Goal: Information Seeking & Learning: Learn about a topic

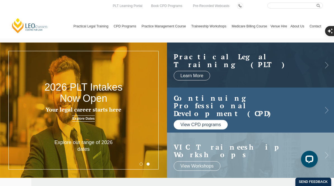
click at [207, 123] on link "View CPD programs" at bounding box center [201, 125] width 54 height 10
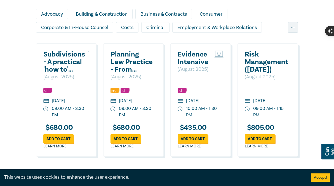
scroll to position [464, 0]
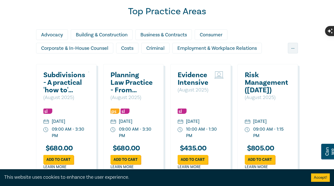
click at [189, 35] on div "Business & Contracts" at bounding box center [163, 34] width 56 height 11
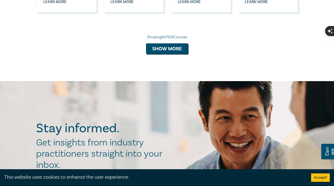
scroll to position [632, 0]
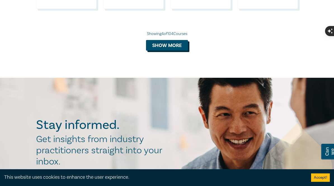
click at [173, 51] on button "Show more" at bounding box center [167, 45] width 42 height 11
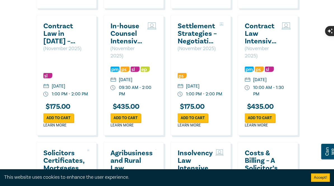
scroll to position [1005, 0]
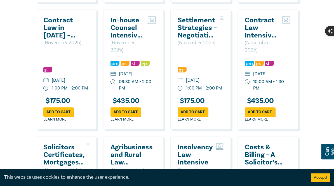
click at [261, 39] on h2 "Contract Law Intensive – Multi Party, Smart Contracts & Good Faith" at bounding box center [262, 27] width 34 height 23
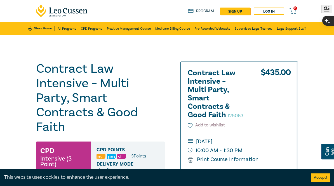
click at [58, 4] on link at bounding box center [62, 11] width 52 height 22
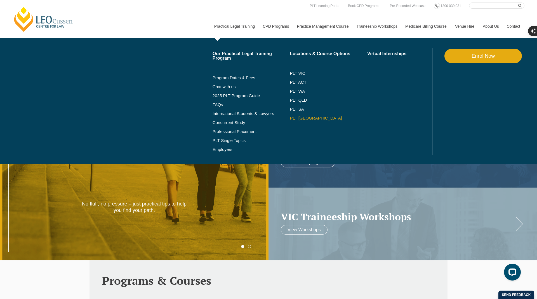
click at [294, 117] on link "PLT [GEOGRAPHIC_DATA]" at bounding box center [328, 118] width 77 height 4
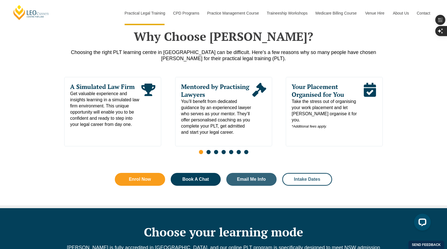
scroll to position [273, 0]
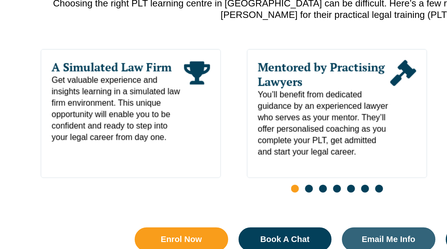
click at [114, 101] on span "Get valuable experience and insights learning in a simulated law firm environme…" at bounding box center [105, 107] width 71 height 37
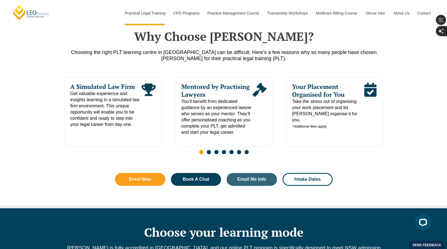
scroll to position [272, 0]
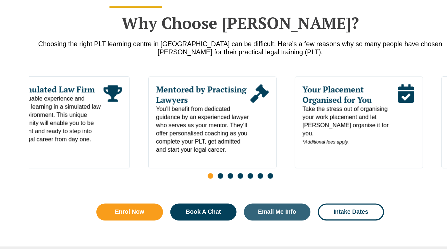
click at [271, 101] on span "Take the stress out of organising your work placement and let Leo Cussen organi…" at bounding box center [306, 113] width 71 height 31
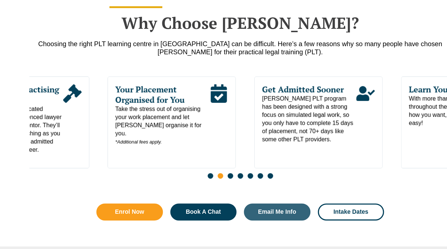
click at [305, 110] on span "Leo Cussen's PLT program has been designed with a strong focus on simulated leg…" at bounding box center [275, 109] width 71 height 37
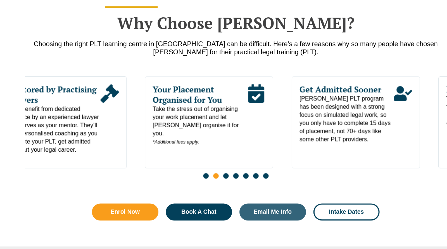
click at [272, 119] on span "Leo Cussen's PLT program has been designed with a strong focus on simulated leg…" at bounding box center [307, 109] width 71 height 37
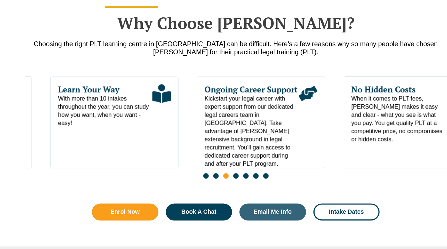
click at [132, 104] on span "With more than 10 intakes throughout the year, you can study how you want, when…" at bounding box center [124, 103] width 71 height 25
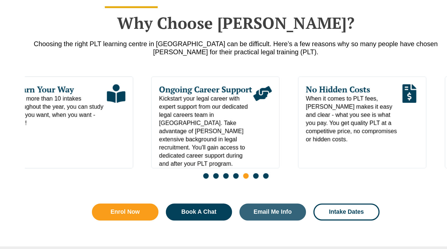
click at [340, 113] on span "When it comes to PLT fees, Leo Cussen makes it easy and clear - what you see is…" at bounding box center [312, 109] width 71 height 37
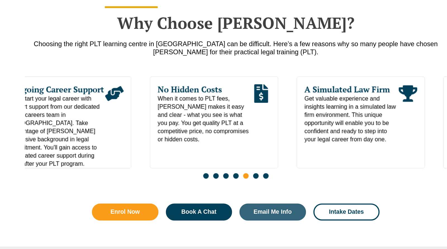
click at [165, 107] on span "When it comes to PLT fees, Leo Cussen makes it easy and clear - what you see is…" at bounding box center [200, 109] width 71 height 37
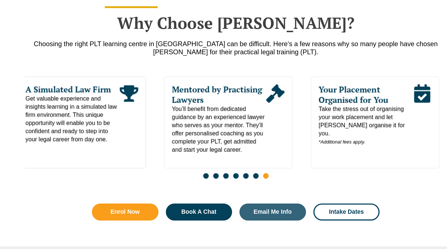
click at [176, 119] on span "You’ll benefit from dedicated guidance by an experienced lawyer who serves as y…" at bounding box center [211, 116] width 71 height 37
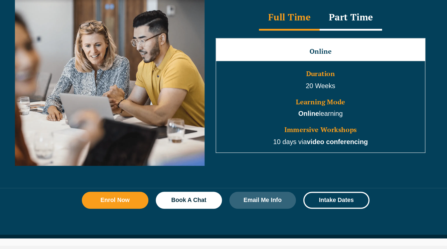
scroll to position [495, 0]
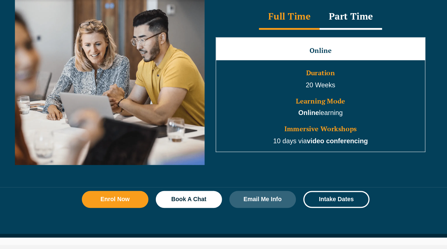
click at [313, 71] on div "Part Time" at bounding box center [318, 74] width 47 height 20
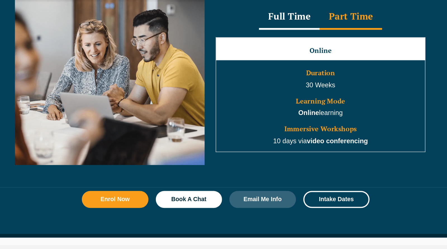
click at [279, 69] on div "Full Time" at bounding box center [272, 74] width 46 height 20
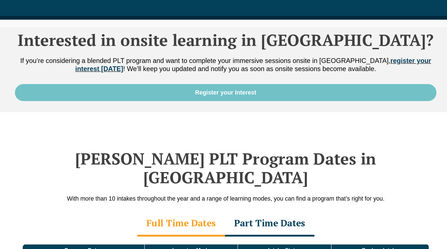
scroll to position [660, 0]
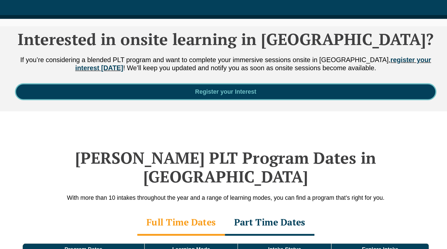
click at [250, 128] on span "Register your Interest" at bounding box center [224, 130] width 304 height 4
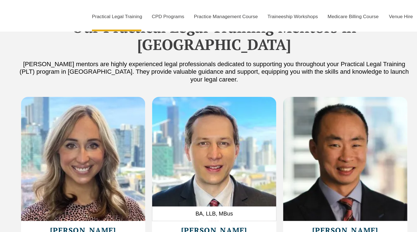
scroll to position [1542, 0]
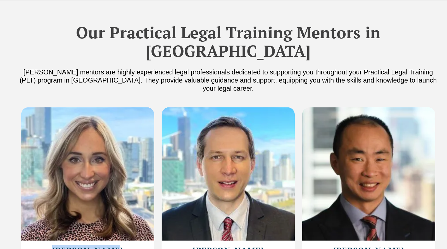
drag, startPoint x: 93, startPoint y: 178, endPoint x: 144, endPoint y: 177, distance: 51.4
click at [144, 222] on h2 "Tiffany Long" at bounding box center [117, 225] width 95 height 7
copy h2 "Tiffany Long"
drag, startPoint x: 195, startPoint y: 179, endPoint x: 261, endPoint y: 177, distance: 65.7
click at [261, 222] on h2 "Bradley Wright" at bounding box center [223, 225] width 95 height 7
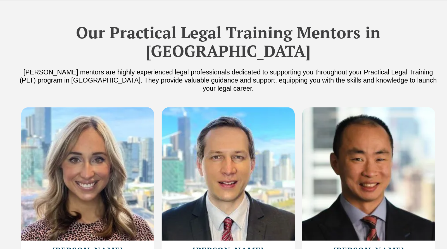
click at [258, 230] on h3 "Lawyer & Mentor" at bounding box center [223, 232] width 95 height 4
drag, startPoint x: 260, startPoint y: 175, endPoint x: 192, endPoint y: 175, distance: 68.2
click at [192, 222] on h2 "Bradley Wright" at bounding box center [223, 225] width 95 height 7
copy h2 "Bradley Wright"
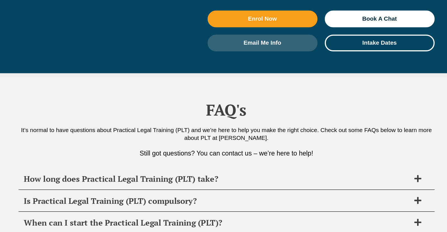
scroll to position [2667, 0]
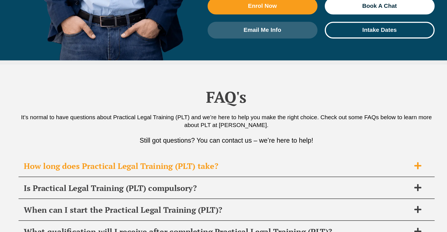
click at [241, 178] on span "How long does Practical Legal Training (PLT) take?" at bounding box center [216, 182] width 296 height 8
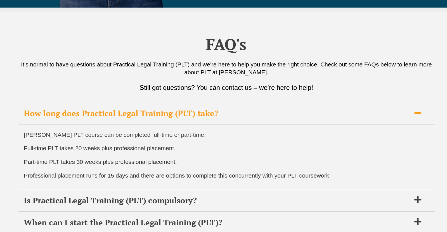
scroll to position [2709, 0]
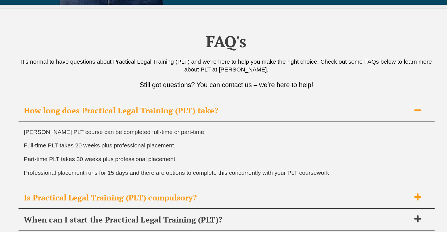
click at [224, 202] on span "Is Practical Legal Training (PLT) compulsory?" at bounding box center [216, 206] width 296 height 8
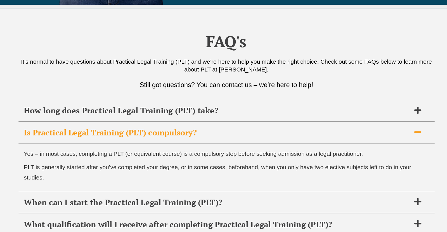
scroll to position [2711, 0]
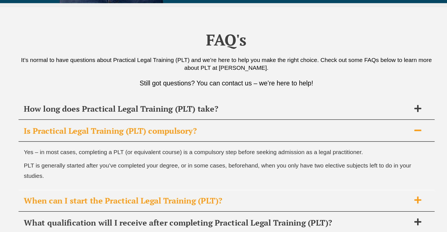
click at [227, 204] on span "When can I start the Practical Legal Training (PLT)?" at bounding box center [216, 208] width 296 height 8
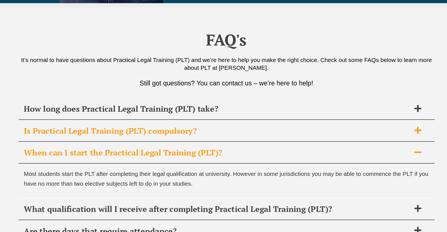
click at [227, 151] on span "Is Practical Legal Training (PLT) compulsory?" at bounding box center [216, 155] width 296 height 8
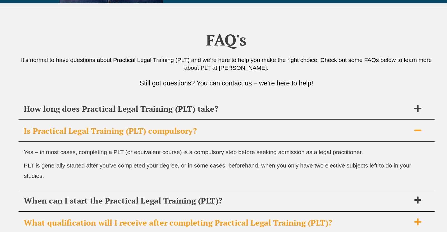
click at [221, 217] on div "What qualification will I receive after completing Practical Legal Training (PL…" at bounding box center [223, 225] width 319 height 16
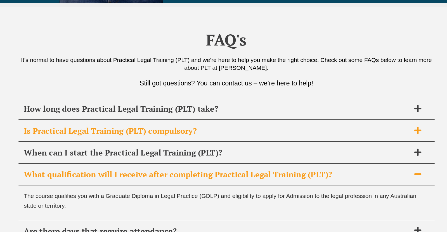
click at [227, 147] on div "Is Practical Legal Training (PLT) compulsory?" at bounding box center [223, 155] width 319 height 16
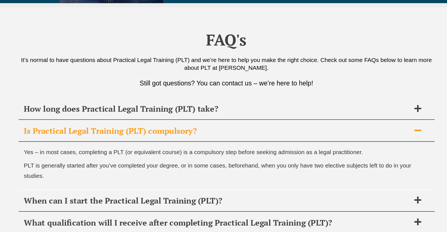
click at [227, 147] on div "Is Practical Legal Training (PLT) compulsory?" at bounding box center [223, 155] width 319 height 16
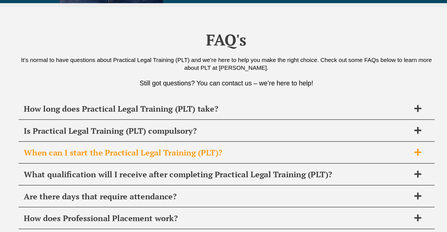
click at [226, 167] on span "When can I start the Practical Legal Training (PLT)?" at bounding box center [216, 171] width 296 height 8
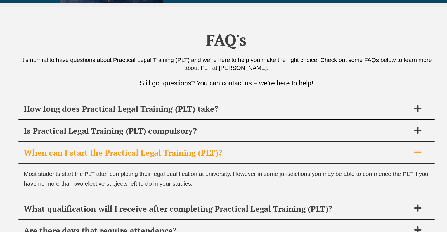
click at [226, 167] on span "When can I start the Practical Legal Training (PLT)?" at bounding box center [216, 171] width 296 height 8
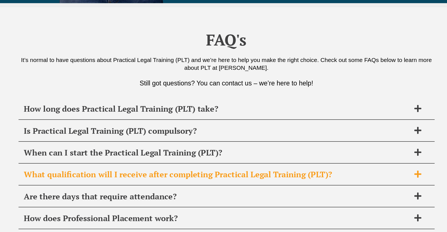
click at [227, 184] on span "What qualification will I receive after completing Practical Legal Training (PL…" at bounding box center [216, 188] width 296 height 8
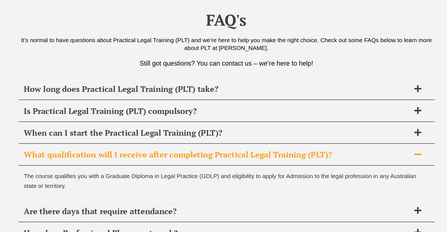
scroll to position [2728, 0]
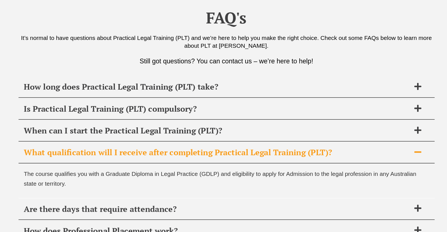
click at [237, 210] on span "Are there days that require attendance?" at bounding box center [216, 214] width 296 height 8
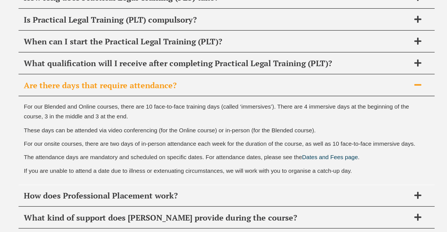
scroll to position [2797, 0]
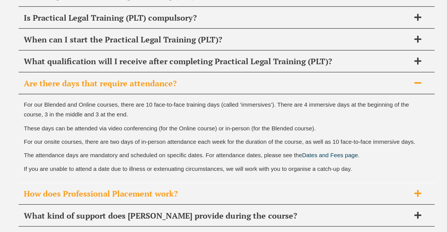
click at [266, 195] on div "How does Professional Placement work?" at bounding box center [223, 203] width 319 height 16
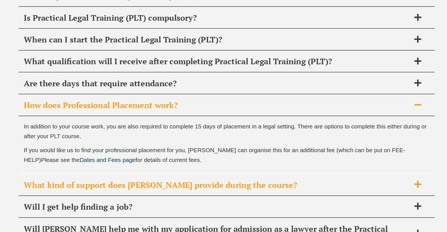
click at [256, 192] on span "What kind of support does Leo Cussen provide during the course?" at bounding box center [216, 196] width 296 height 8
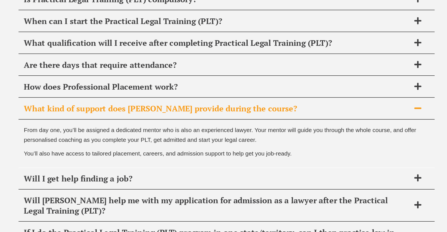
scroll to position [2813, 0]
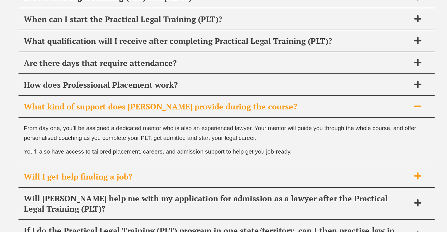
click at [249, 182] on div "Will I get help finding a job?" at bounding box center [223, 190] width 319 height 16
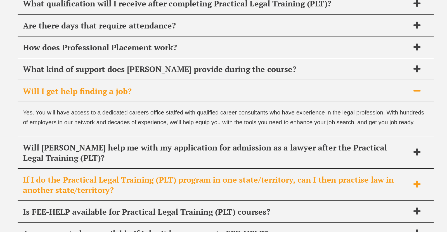
scroll to position [2842, 0]
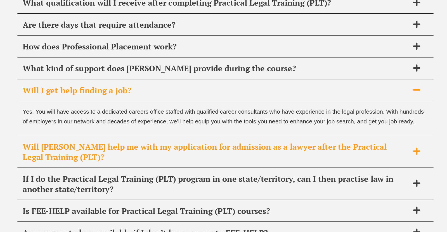
click at [235, 163] on span "Will Leo Cussen help me with my application for admission as a lawyer after the…" at bounding box center [216, 171] width 296 height 16
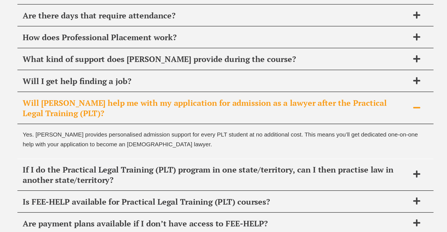
scroll to position [2850, 0]
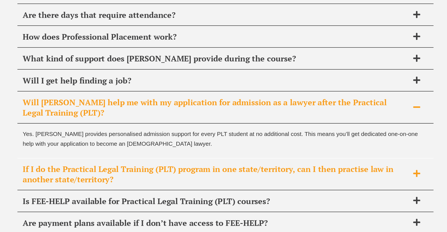
click at [233, 180] on span "If I do the Practical Legal Training (PLT) program in one state/territory, can …" at bounding box center [216, 188] width 296 height 16
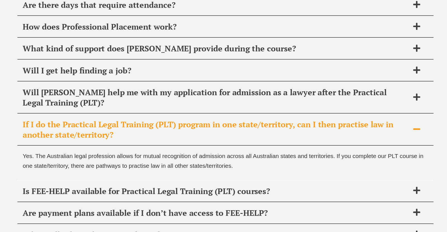
scroll to position [2860, 0]
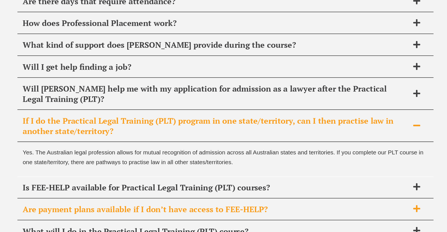
click at [233, 211] on span "Are payment plans available if I don’t have access to FEE-HELP?" at bounding box center [216, 215] width 296 height 8
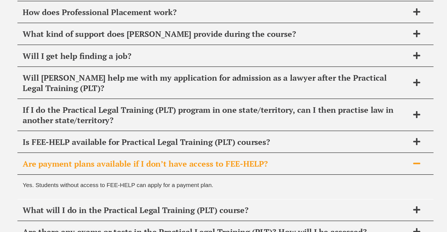
scroll to position [2870, 0]
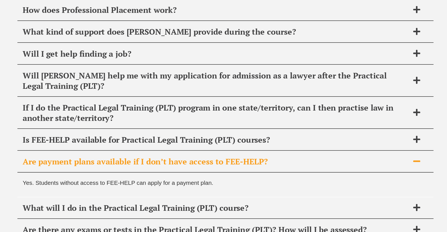
click at [233, 210] on span "What will I do in the Practical Legal Training (PLT) course?" at bounding box center [216, 214] width 296 height 8
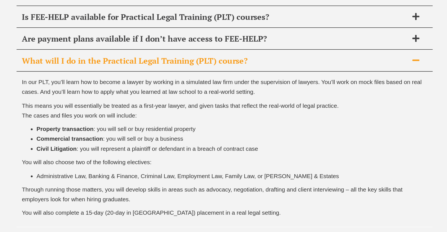
scroll to position [2967, 0]
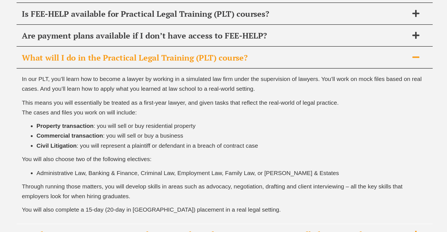
click at [287, 230] on span "Are there any exams or tests in the Practical Legal Training (PLT)? How will I …" at bounding box center [216, 234] width 296 height 8
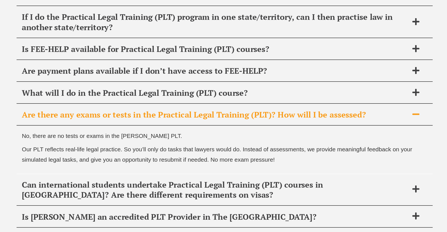
scroll to position [2944, 0]
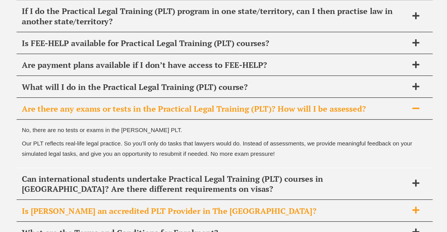
click at [219, 212] on span "Is Leo Cussen an accredited PLT Provider in The NSW?" at bounding box center [216, 216] width 296 height 8
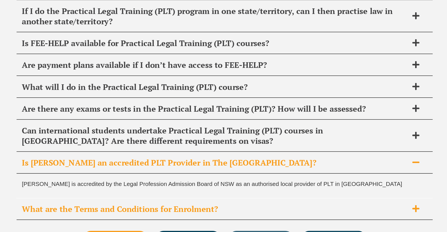
click at [223, 211] on span "What are the Terms and Conditions for Enrolment?" at bounding box center [216, 215] width 296 height 8
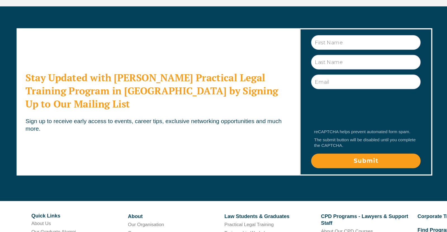
scroll to position [3155, 0]
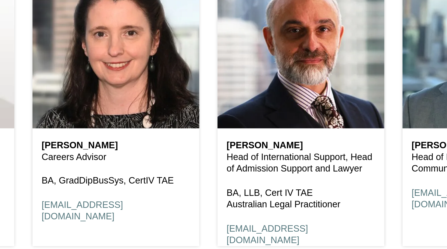
scroll to position [2270, 0]
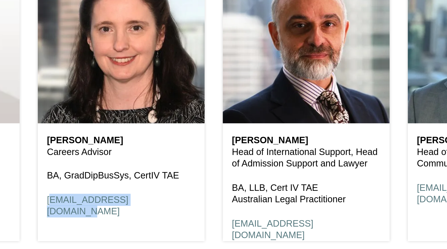
click at [205, 210] on div "[PERSON_NAME] Careers Advisor BA, GradDipBusSys, CertIV TAE [EMAIL_ADDRESS][DOM…" at bounding box center [181, 215] width 77 height 49
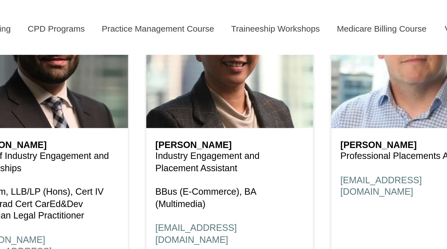
scroll to position [2245, 0]
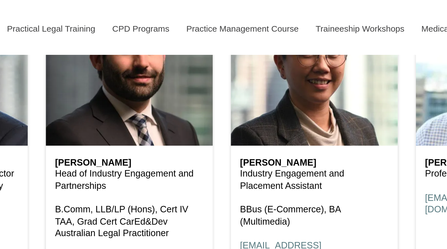
drag, startPoint x: 147, startPoint y: 75, endPoint x: 207, endPoint y: 75, distance: 60.1
click at [207, 75] on h6 "[PERSON_NAME]" at bounding box center [181, 75] width 68 height 5
copy h6 "Alex Giannopoulos"
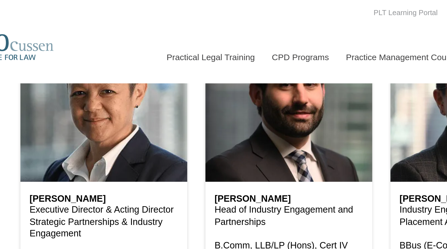
scroll to position [2191, 0]
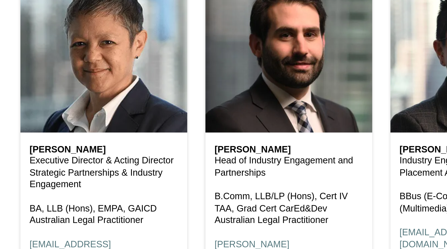
drag, startPoint x: 61, startPoint y: 130, endPoint x: 103, endPoint y: 130, distance: 41.4
click at [103, 130] on h6 "Shirley Southgate" at bounding box center [96, 129] width 68 height 5
copy h6 "Shirley Southgate"
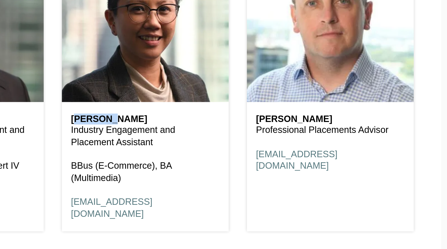
drag, startPoint x: 232, startPoint y: 129, endPoint x: 277, endPoint y: 129, distance: 44.7
click at [277, 129] on h6 "Elaine Mostajo" at bounding box center [266, 129] width 68 height 5
copy h6 "Elaine Mostajo"
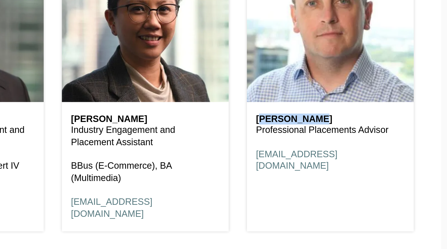
drag, startPoint x: 318, startPoint y: 129, endPoint x: 349, endPoint y: 129, distance: 31.6
click at [349, 129] on h6 "Frank Walsh" at bounding box center [351, 129] width 68 height 5
copy h6 "Frank Walsh"
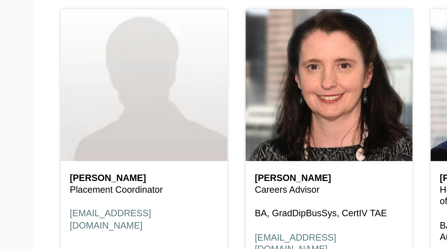
scroll to position [2262, 0]
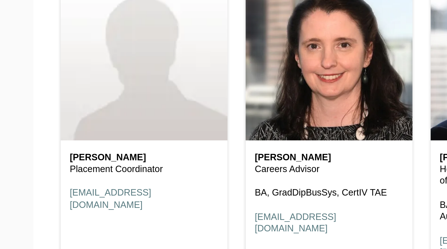
drag, startPoint x: 147, startPoint y: 206, endPoint x: 182, endPoint y: 206, distance: 35.2
click at [182, 206] on h6 "Jacinta Foley" at bounding box center [181, 206] width 68 height 5
copy h6 "Jacinta Foley"
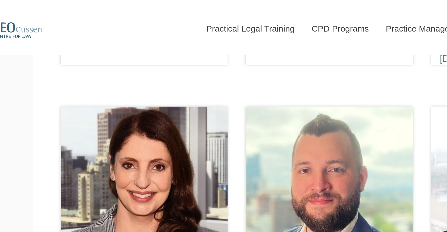
scroll to position [2388, 0]
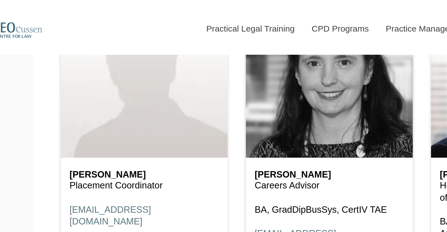
click at [180, 52] on header at bounding box center [181, 38] width 77 height 70
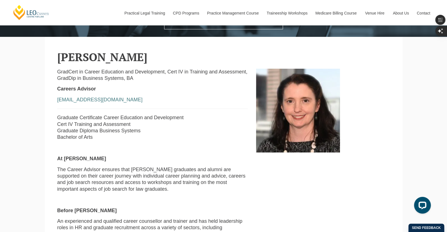
scroll to position [139, 0]
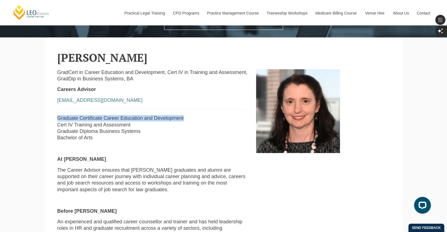
drag, startPoint x: 57, startPoint y: 117, endPoint x: 212, endPoint y: 117, distance: 154.9
click at [212, 117] on p "Graduate Certificate Career Education and Development Cert IV Training and Asse…" at bounding box center [152, 128] width 191 height 26
copy p "Graduate Certificate Career Education and Development"
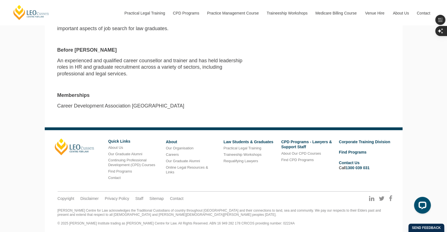
scroll to position [0, 0]
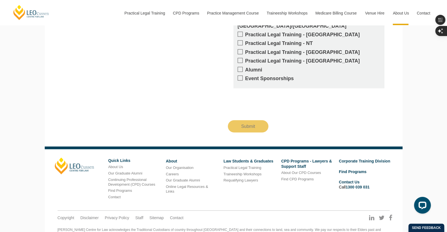
scroll to position [811, 0]
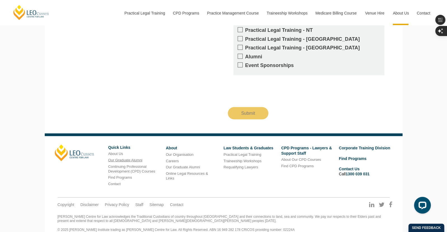
click at [130, 158] on link "Our Graduate Alumni" at bounding box center [125, 160] width 34 height 4
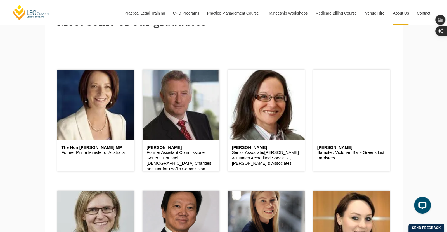
scroll to position [221, 0]
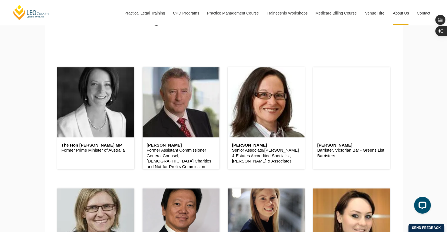
click at [104, 116] on header at bounding box center [95, 102] width 77 height 70
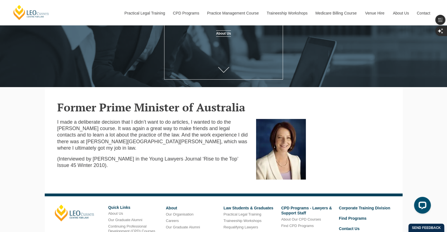
scroll to position [148, 0]
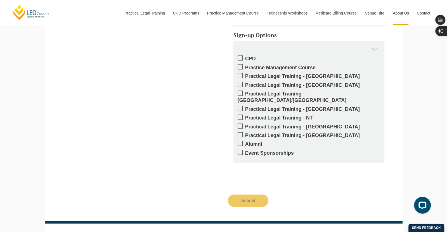
scroll to position [1109, 0]
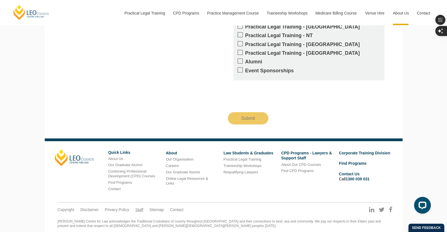
click at [135, 207] on link "Staff" at bounding box center [139, 209] width 8 height 5
